Goal: Check status: Check status

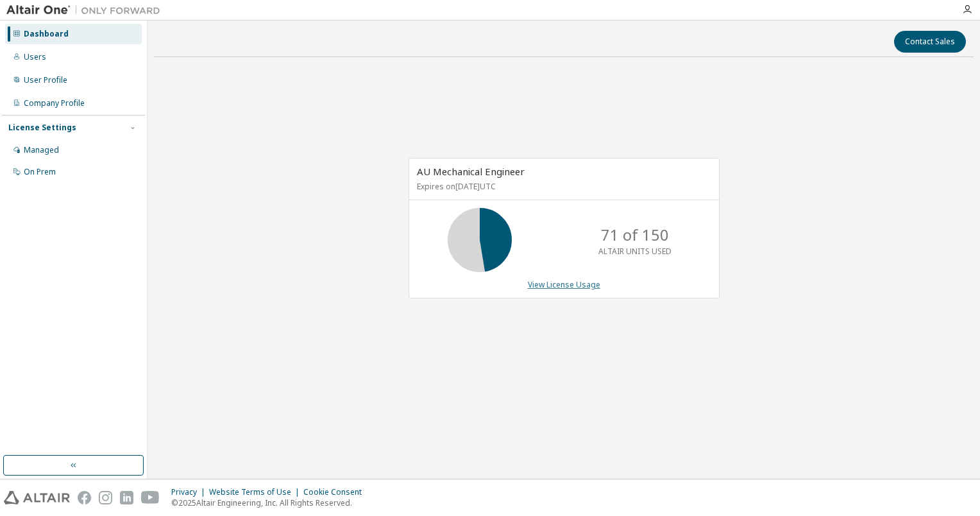
click at [549, 287] on link "View License Usage" at bounding box center [564, 284] width 72 height 11
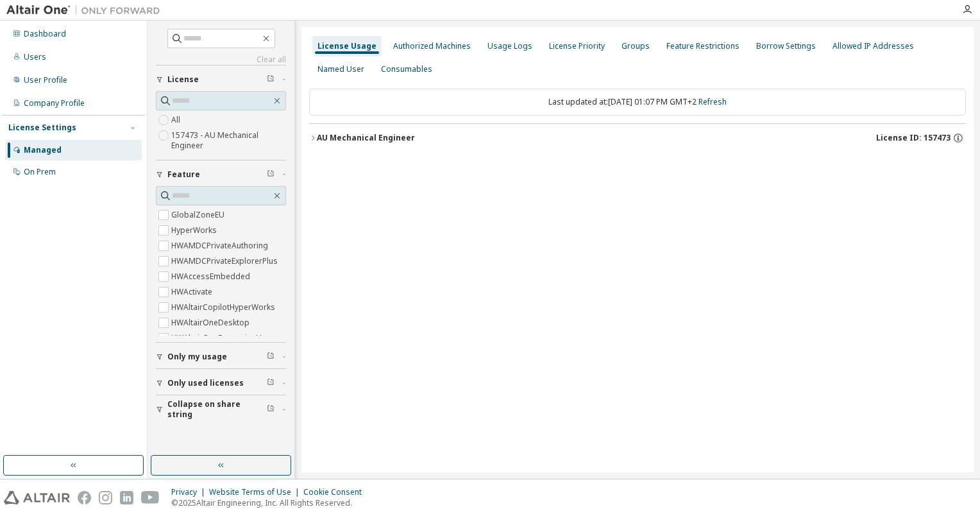
click at [316, 140] on icon "button" at bounding box center [313, 138] width 8 height 8
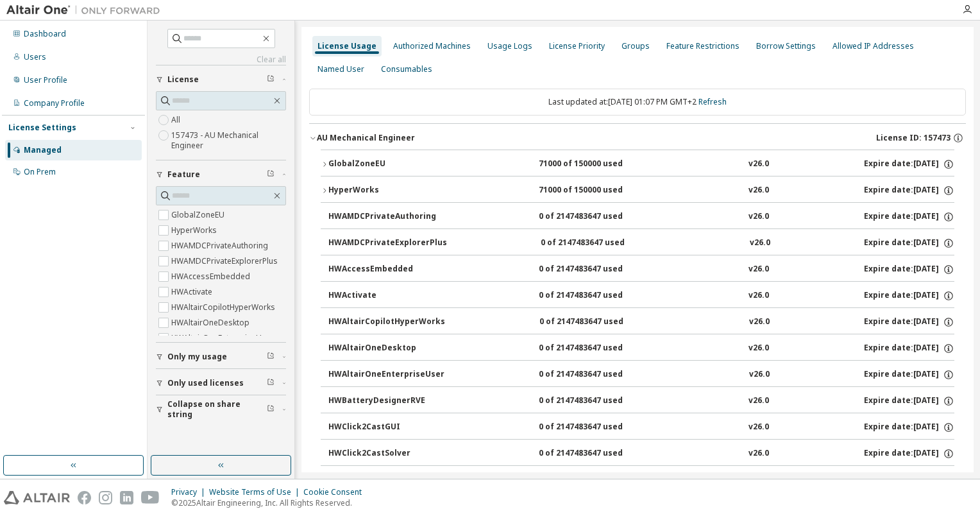
click at [325, 160] on icon "button" at bounding box center [325, 164] width 8 height 8
